Goal: Task Accomplishment & Management: Manage account settings

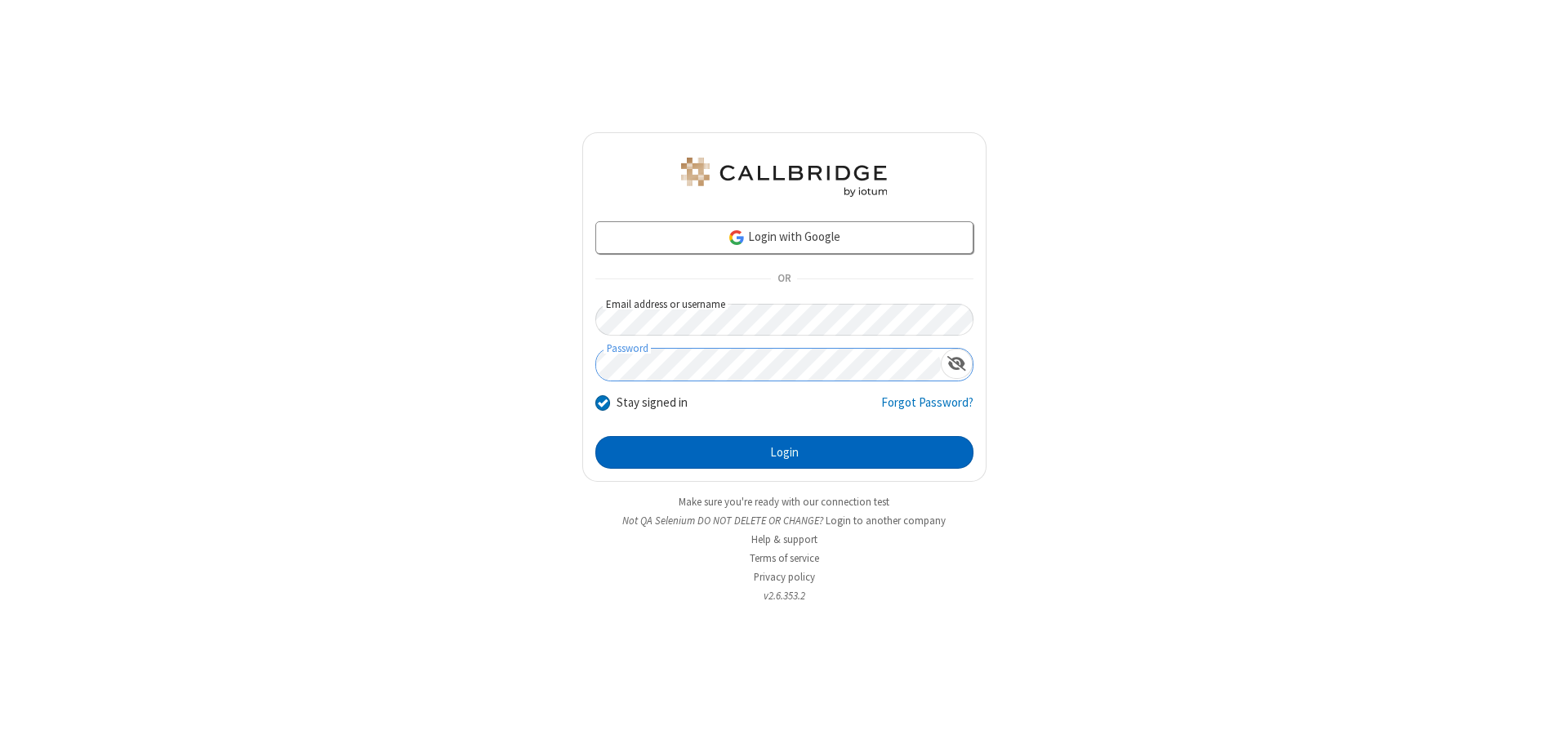
click at [784, 453] on button "Login" at bounding box center [784, 452] width 378 height 32
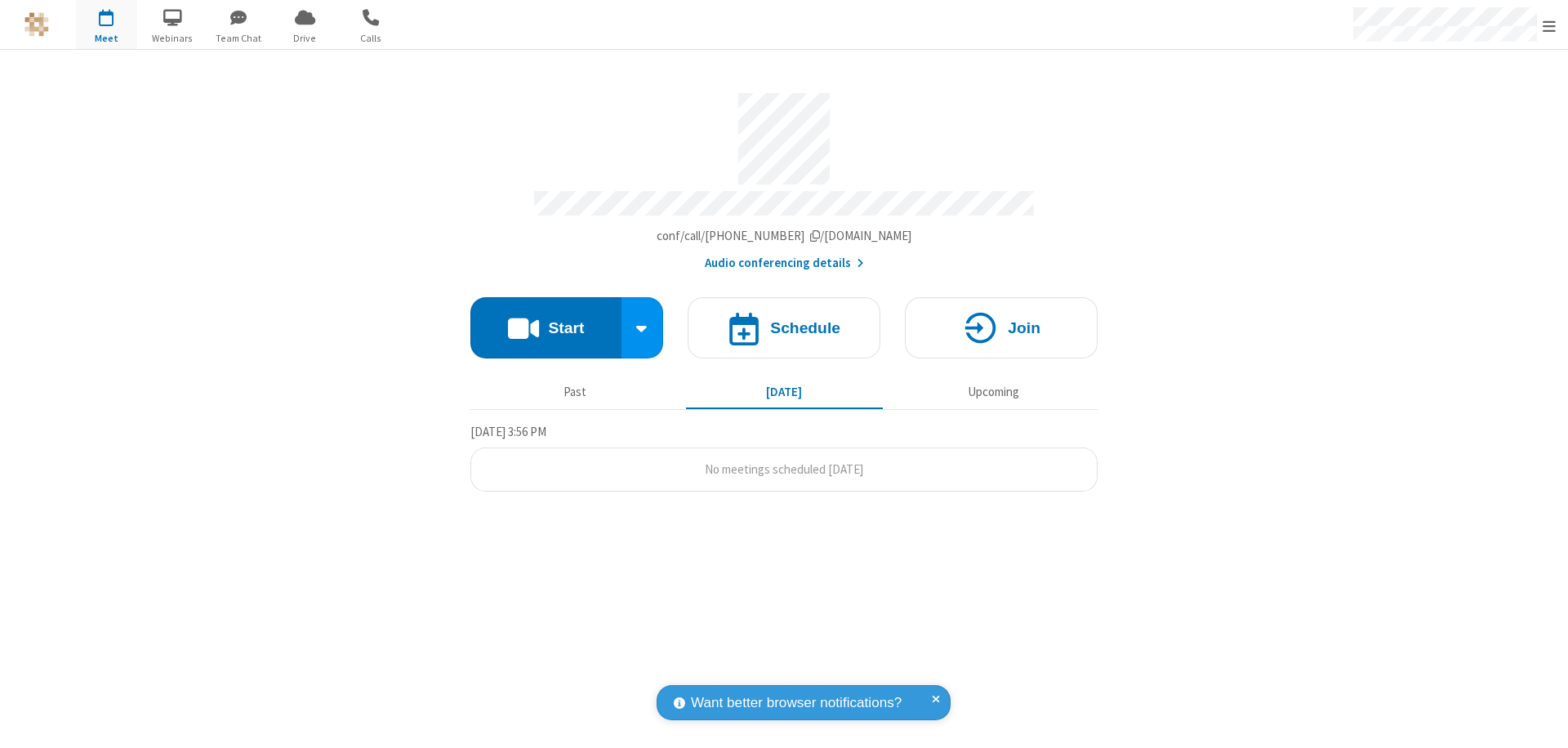
click at [1549, 26] on span "Open menu" at bounding box center [1549, 26] width 13 height 17
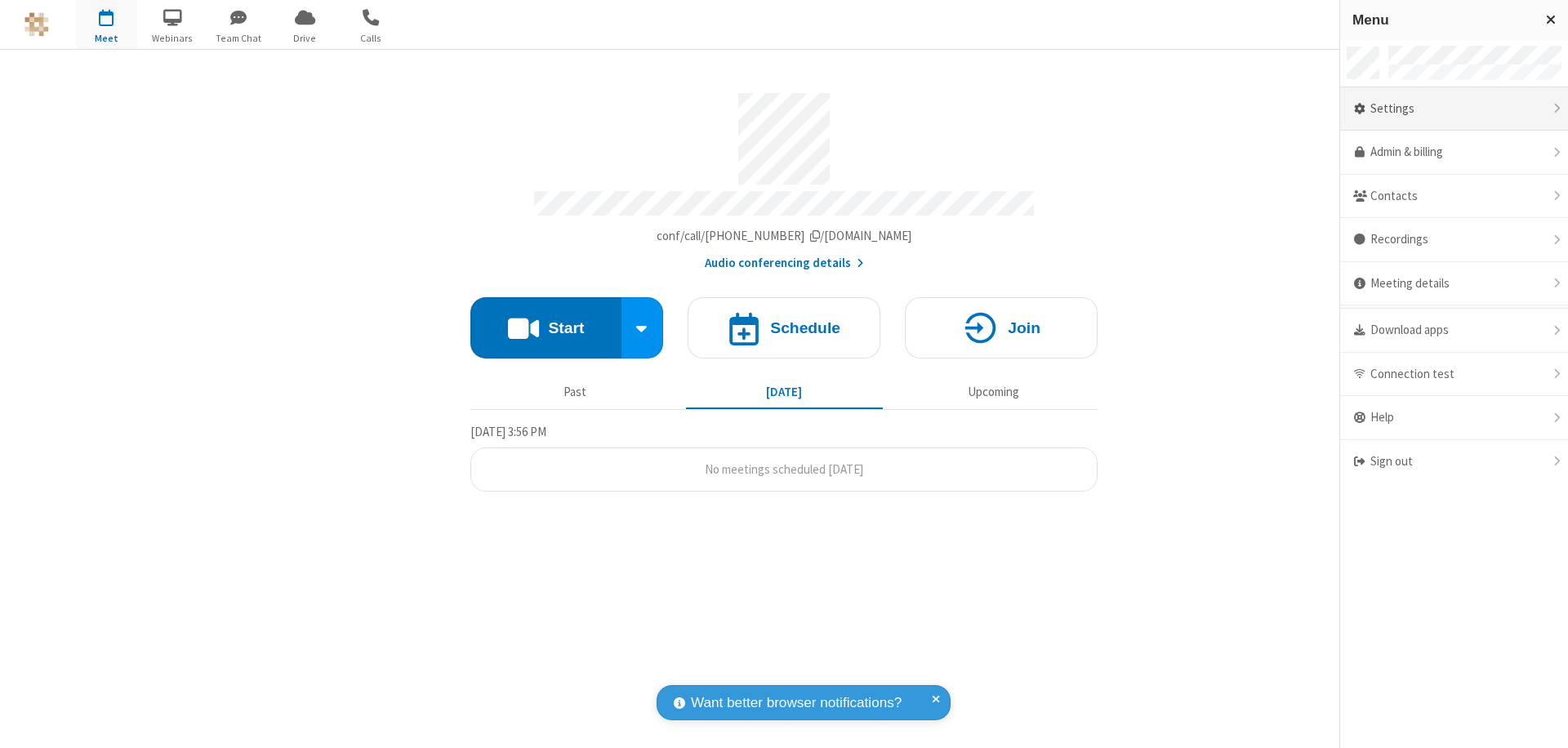
click at [1454, 109] on div "Settings" at bounding box center [1454, 109] width 228 height 44
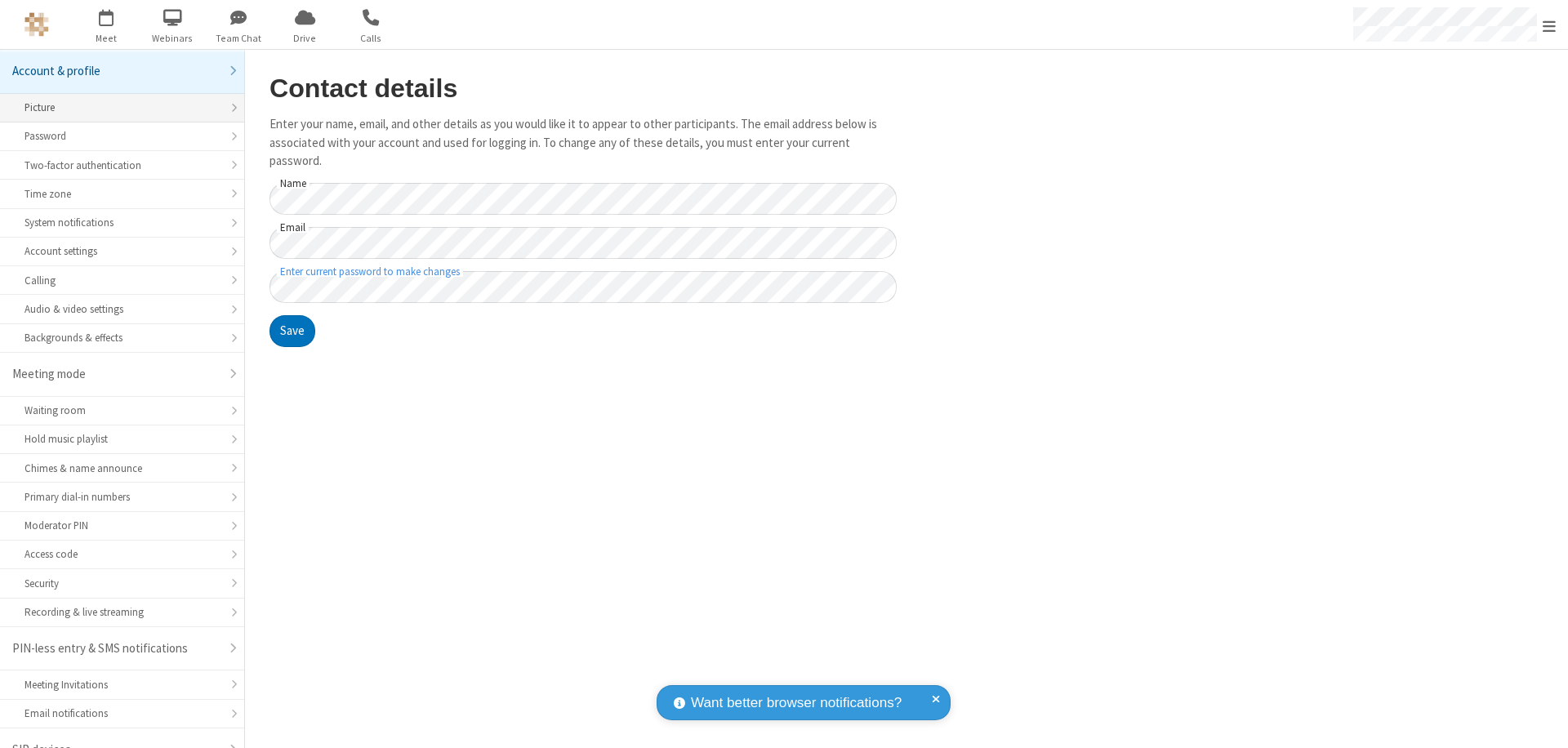
click at [116, 100] on div "Picture" at bounding box center [122, 108] width 195 height 16
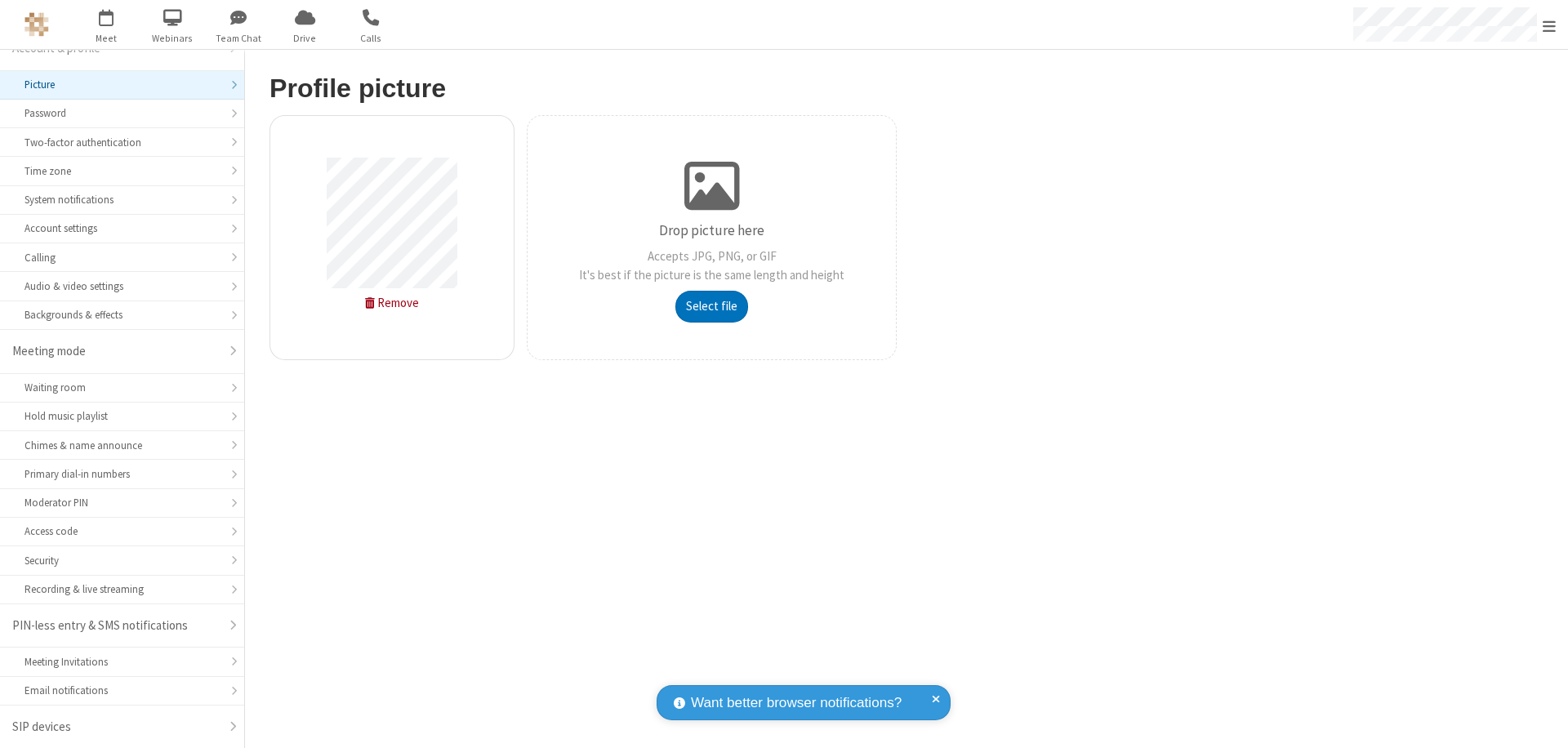
type input "C:\fakepath\avatar_image_test_2.jpg"
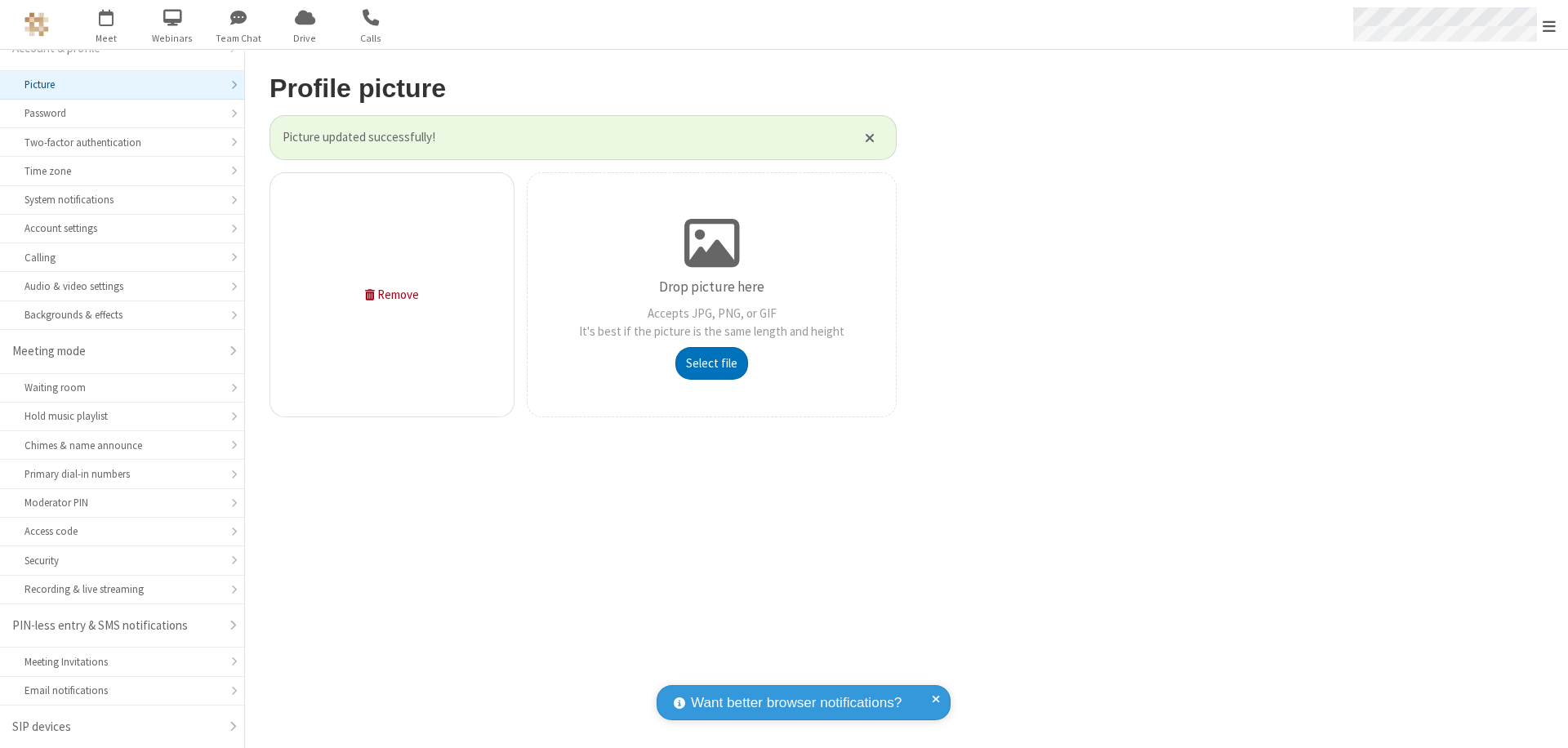
click at [1549, 26] on span "Open menu" at bounding box center [1549, 26] width 13 height 17
click at [106, 25] on span "button" at bounding box center [106, 17] width 61 height 27
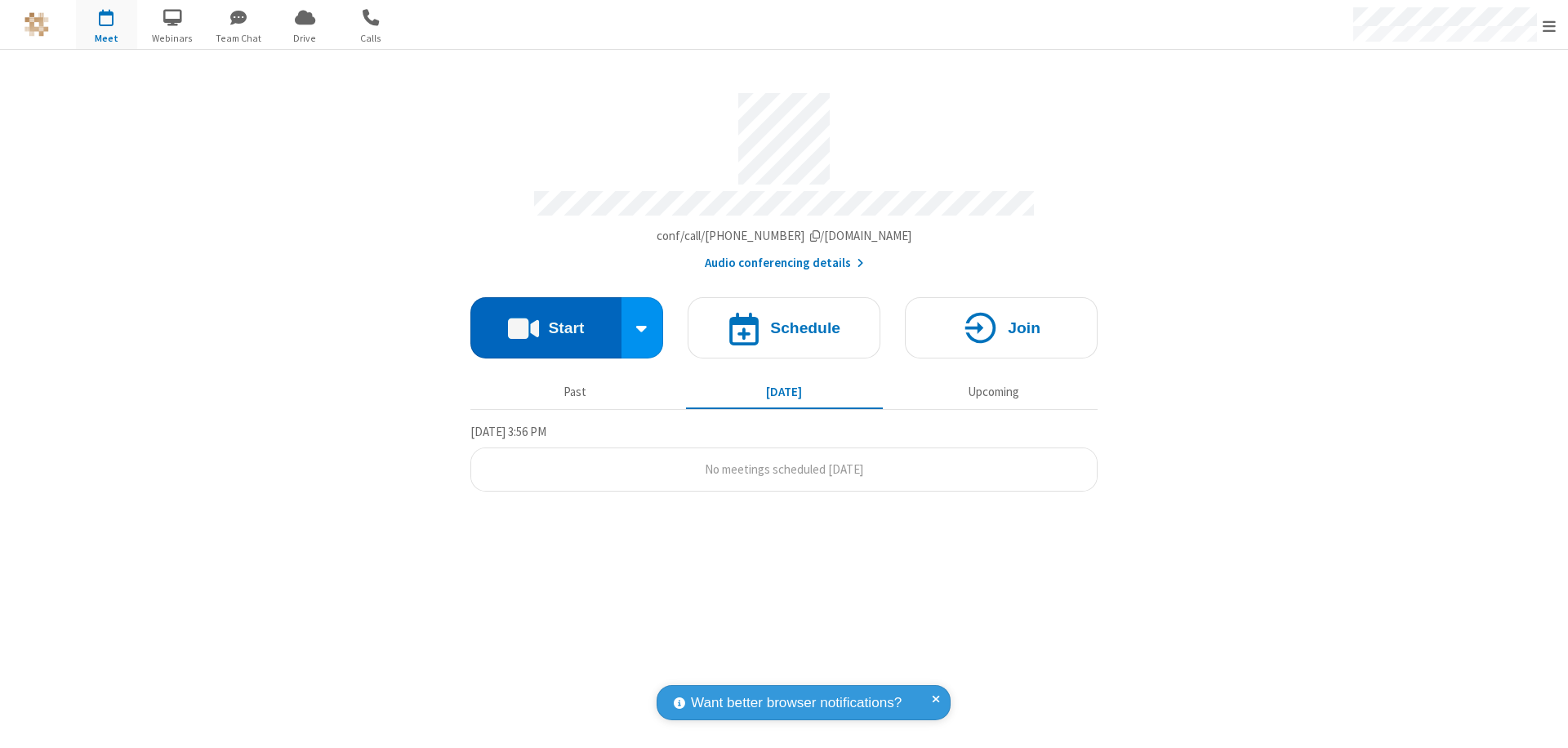
click at [546, 320] on button "Start" at bounding box center [546, 328] width 151 height 61
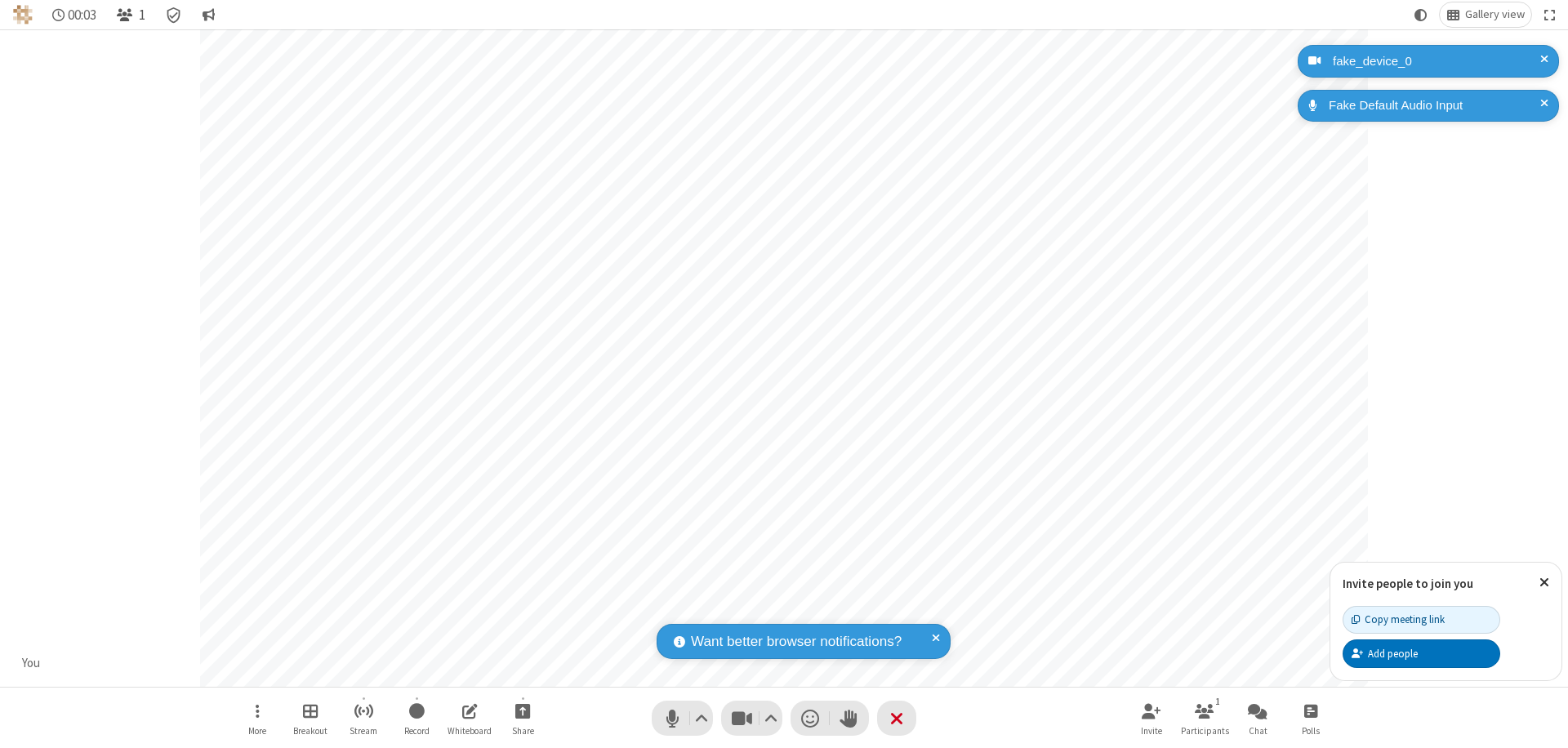
click at [127, 15] on span "Open participant list" at bounding box center [125, 15] width 16 height 16
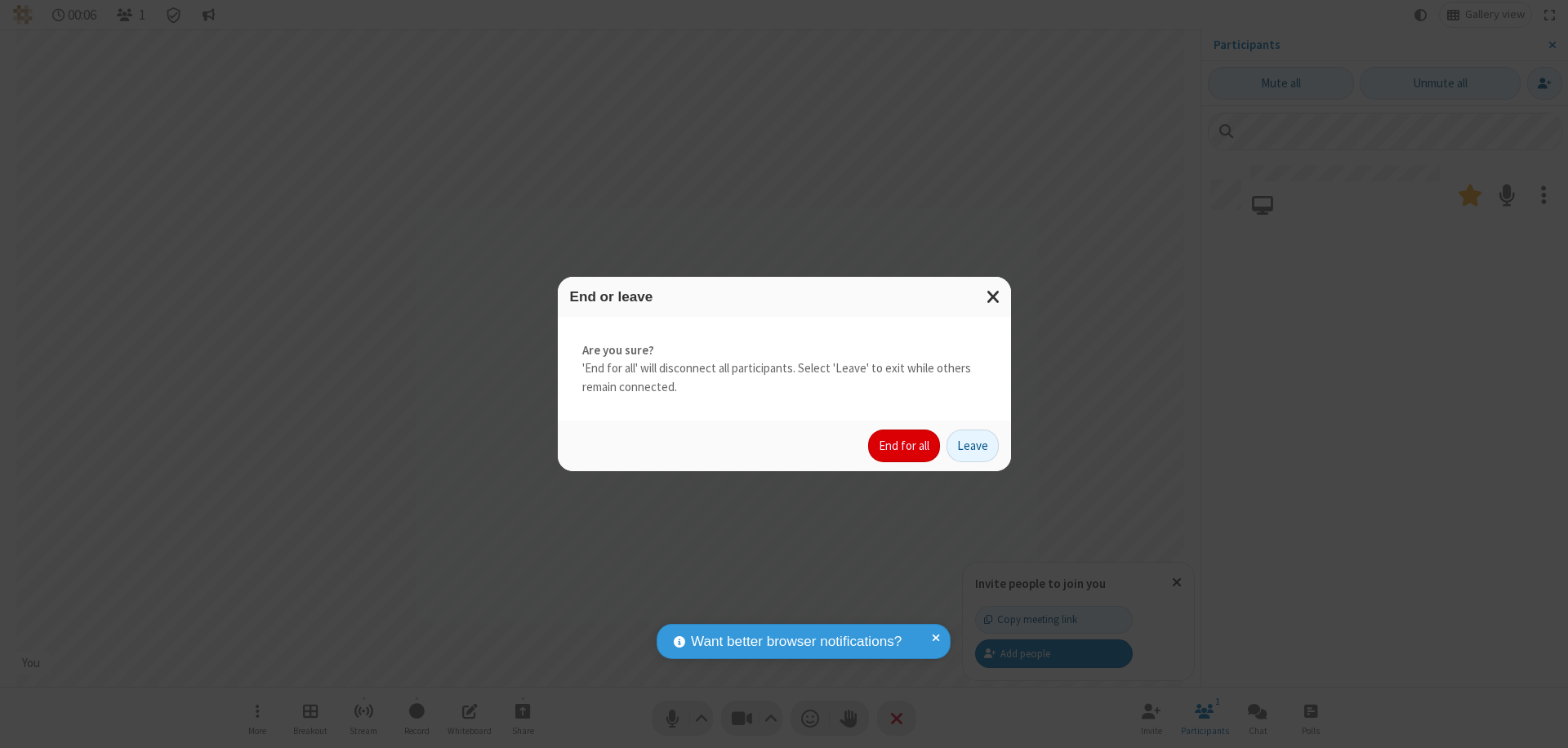
click at [905, 446] on button "End for all" at bounding box center [903, 446] width 72 height 32
